Goal: Information Seeking & Learning: Learn about a topic

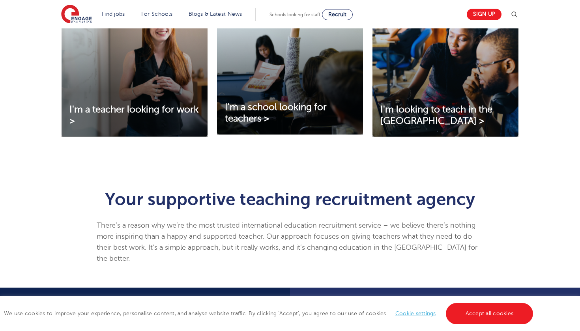
scroll to position [307, 0]
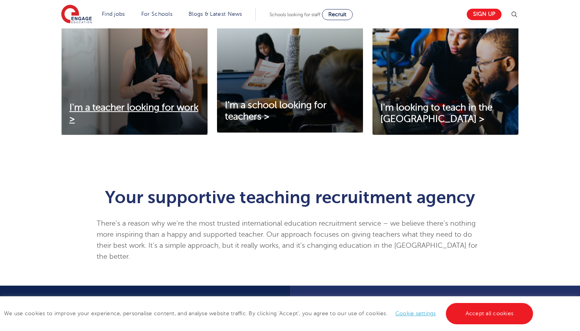
click at [124, 107] on span "I'm a teacher looking for work >" at bounding box center [133, 113] width 129 height 22
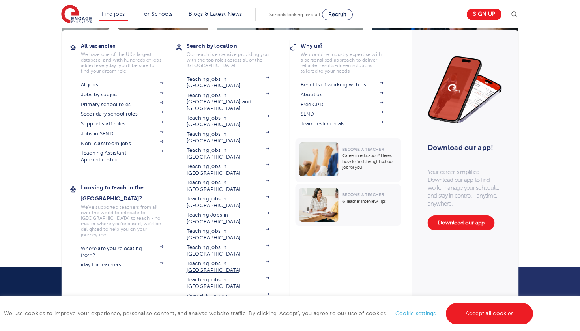
scroll to position [321, 0]
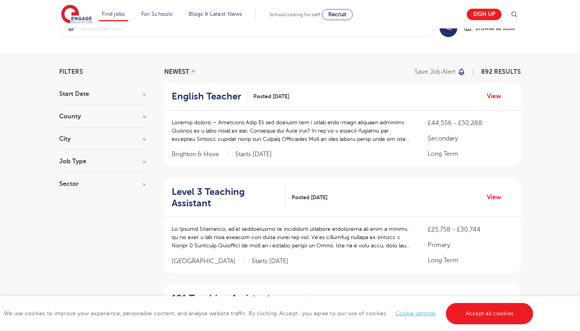
scroll to position [19, 0]
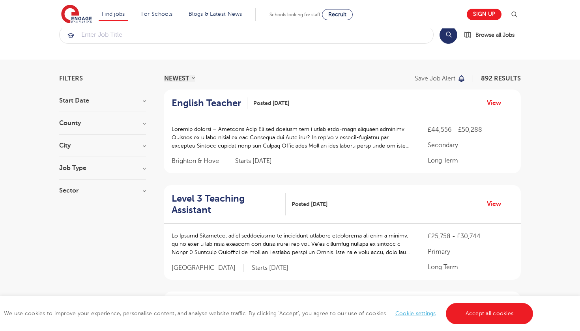
click at [144, 144] on h3 "City" at bounding box center [102, 145] width 87 height 6
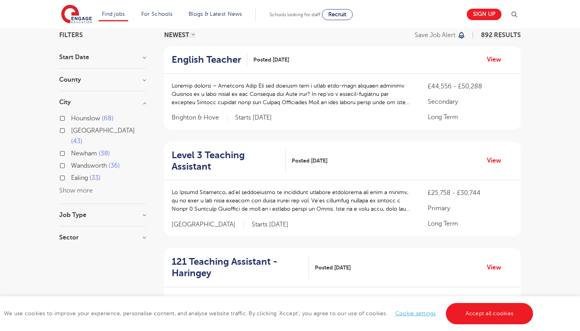
scroll to position [62, 0]
click at [68, 187] on button "Show more" at bounding box center [76, 190] width 34 height 7
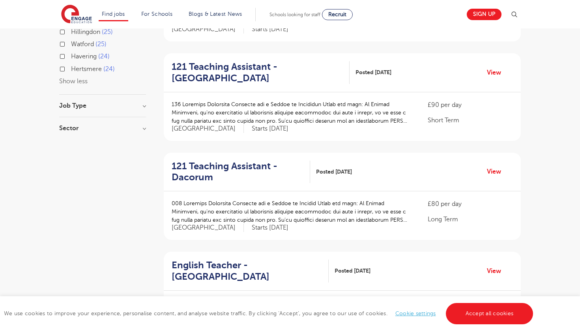
scroll to position [356, 0]
click at [109, 103] on h3 "Job Type" at bounding box center [102, 106] width 87 height 6
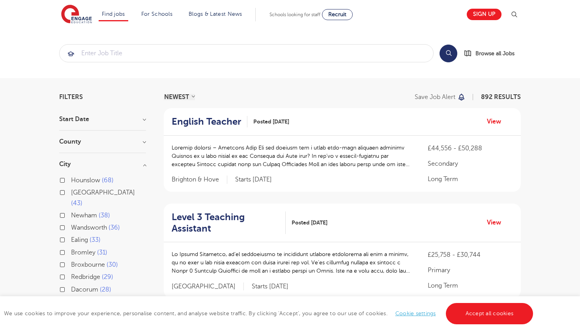
scroll to position [0, 0]
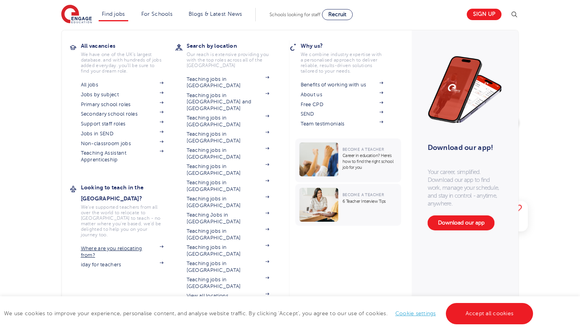
click at [110, 245] on link "Where are you relocating from?" at bounding box center [122, 251] width 83 height 13
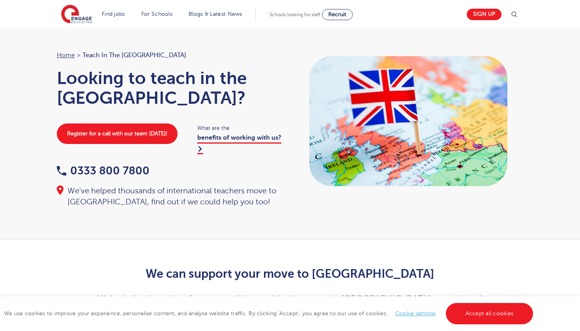
scroll to position [24, 0]
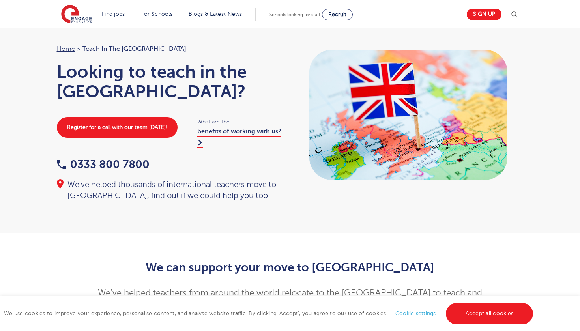
click at [233, 131] on link "benefits of working with us?" at bounding box center [239, 138] width 84 height 20
